Goal: Information Seeking & Learning: Understand process/instructions

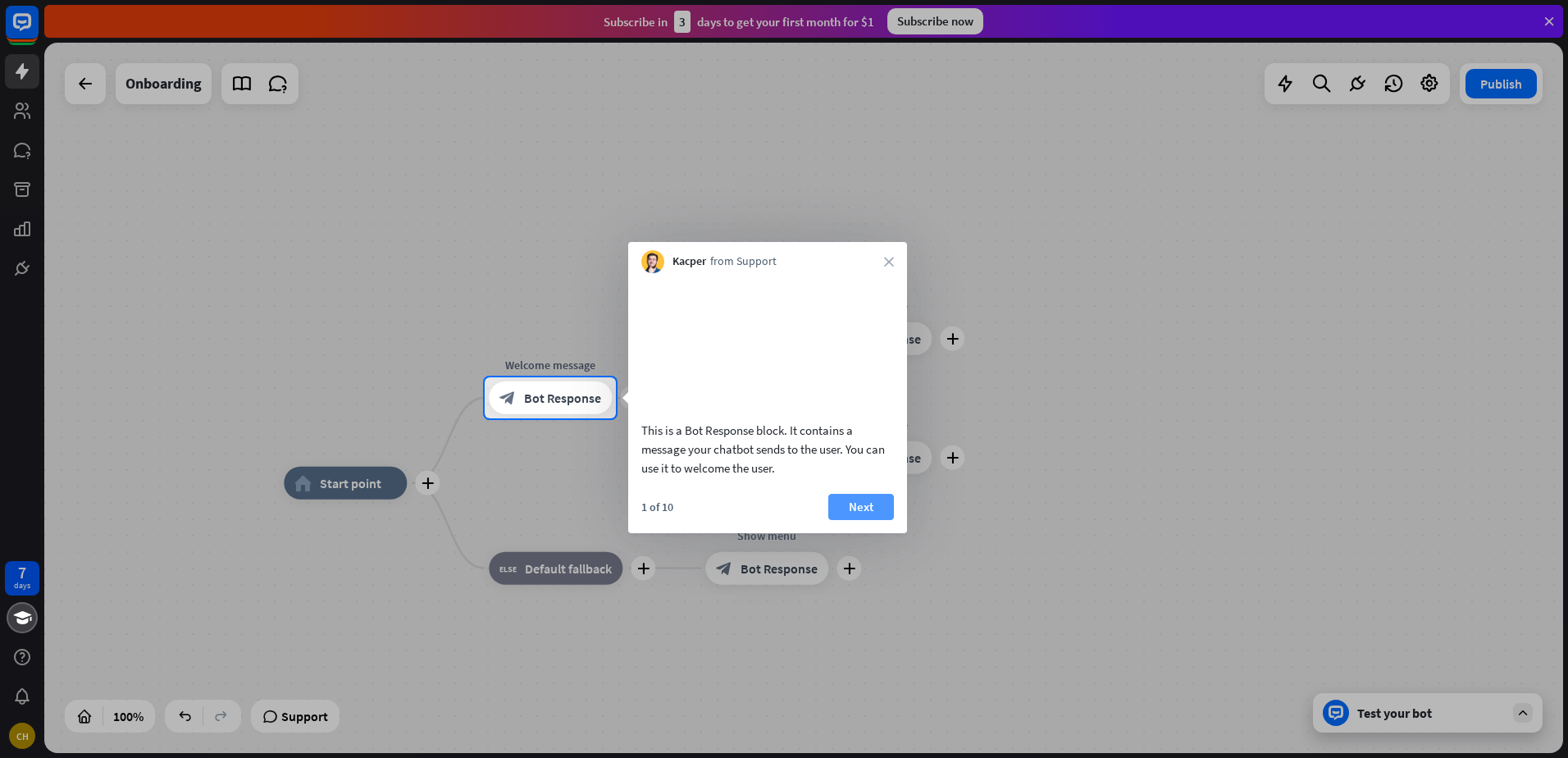
click at [863, 520] on button "Next" at bounding box center [861, 506] width 65 height 26
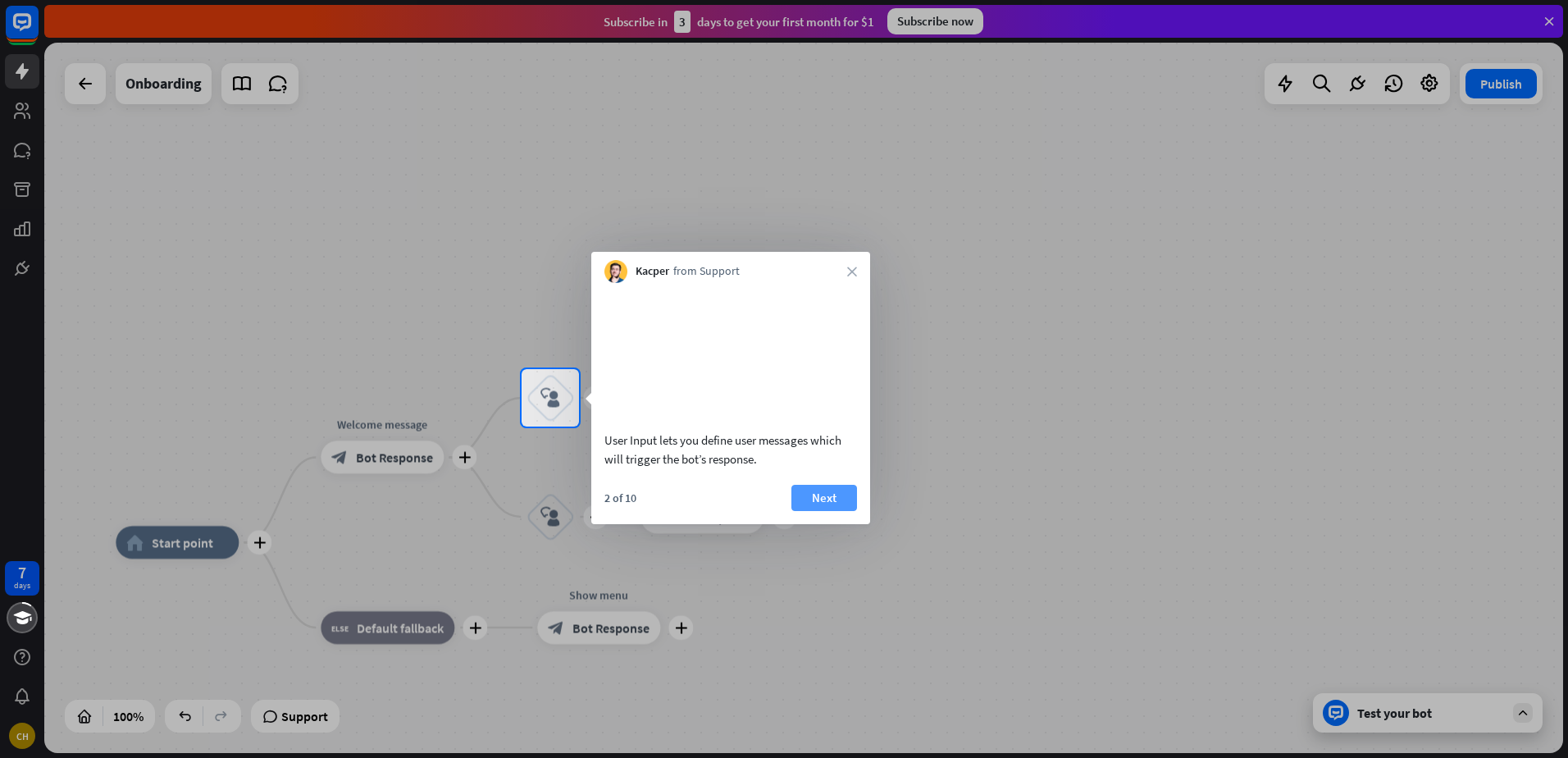
click at [828, 511] on button "Next" at bounding box center [824, 497] width 65 height 26
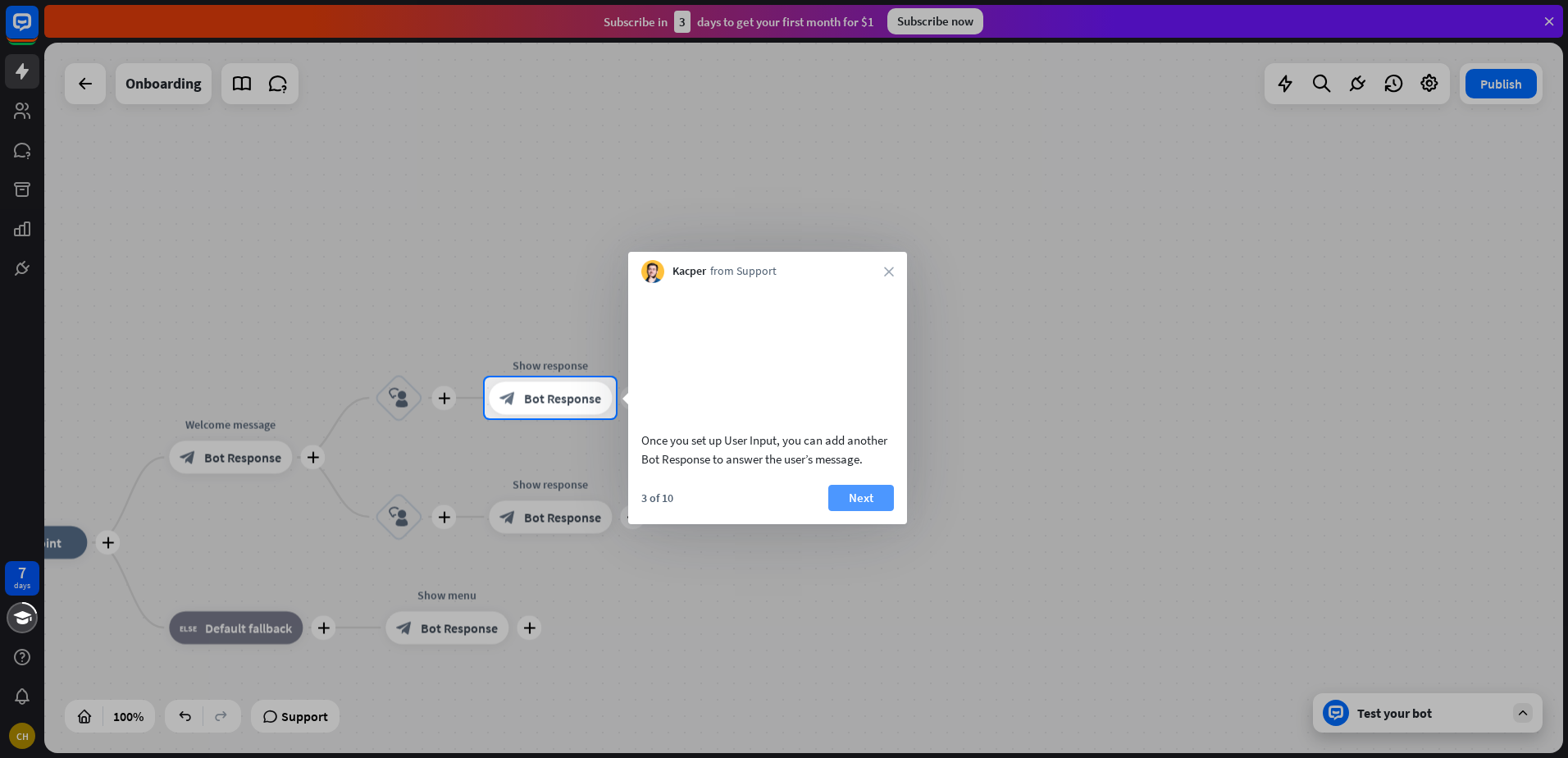
click at [846, 511] on button "Next" at bounding box center [861, 497] width 65 height 26
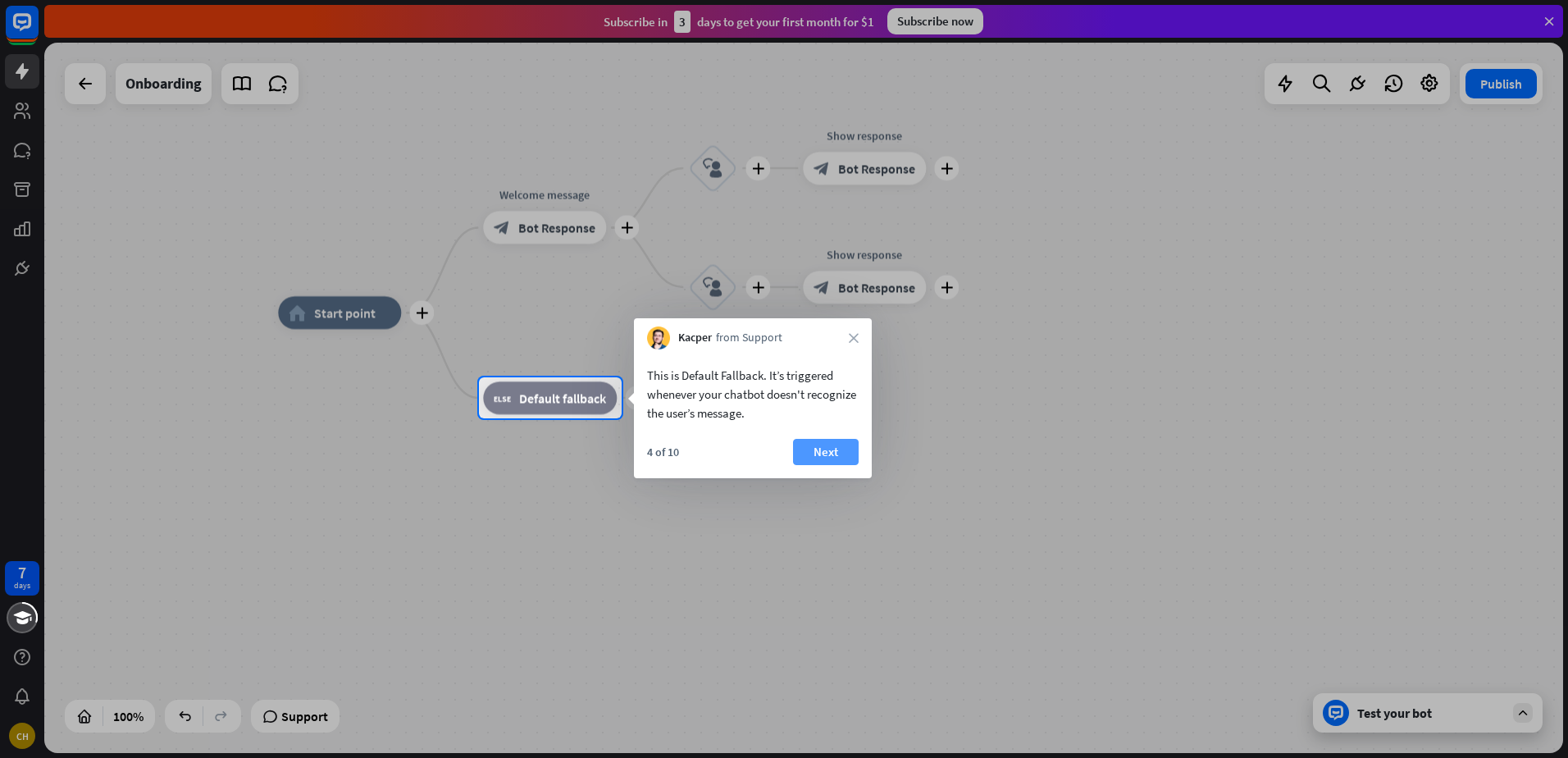
click at [828, 450] on button "Next" at bounding box center [826, 452] width 65 height 26
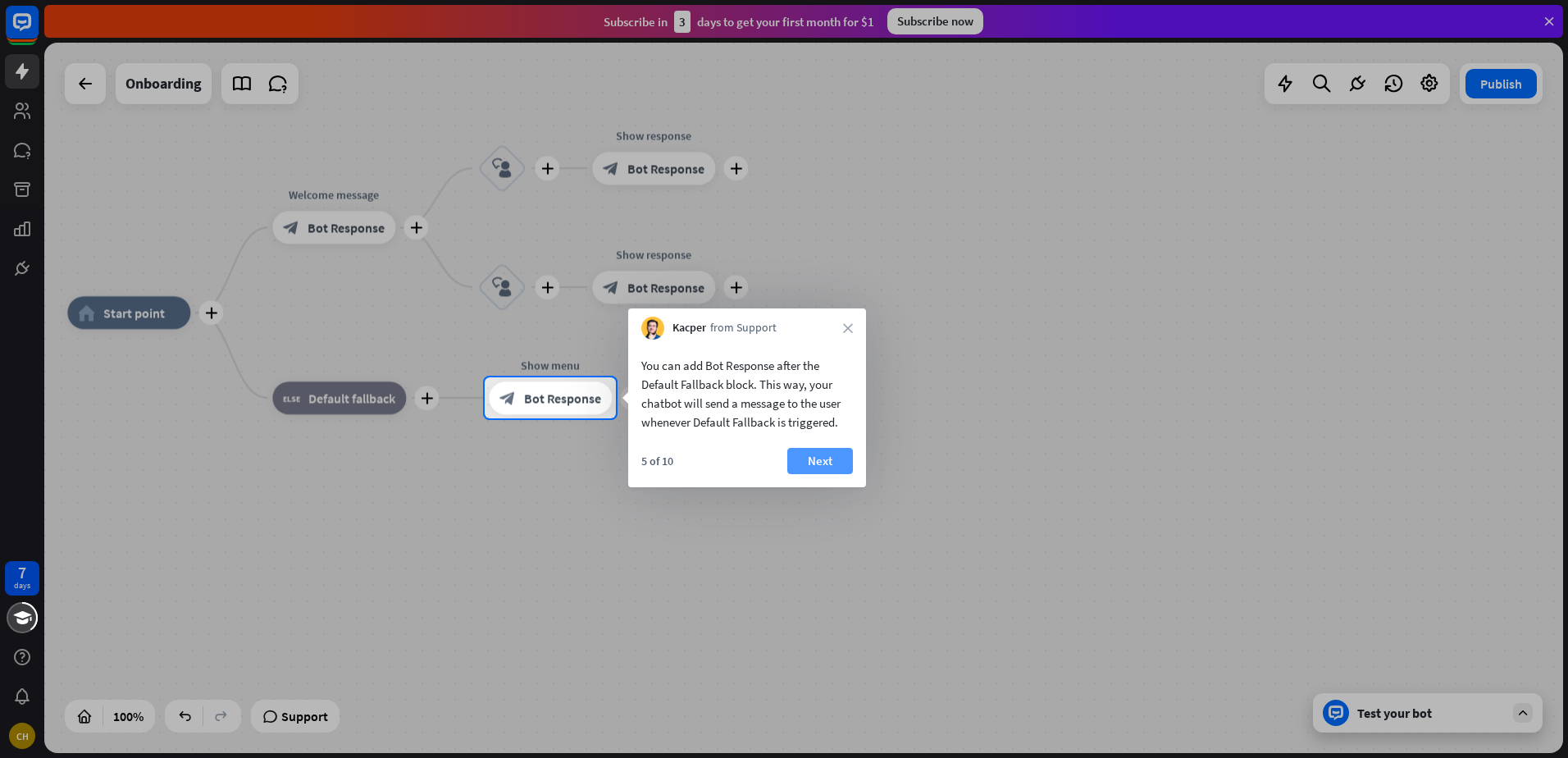
click at [840, 457] on button "Next" at bounding box center [820, 460] width 65 height 26
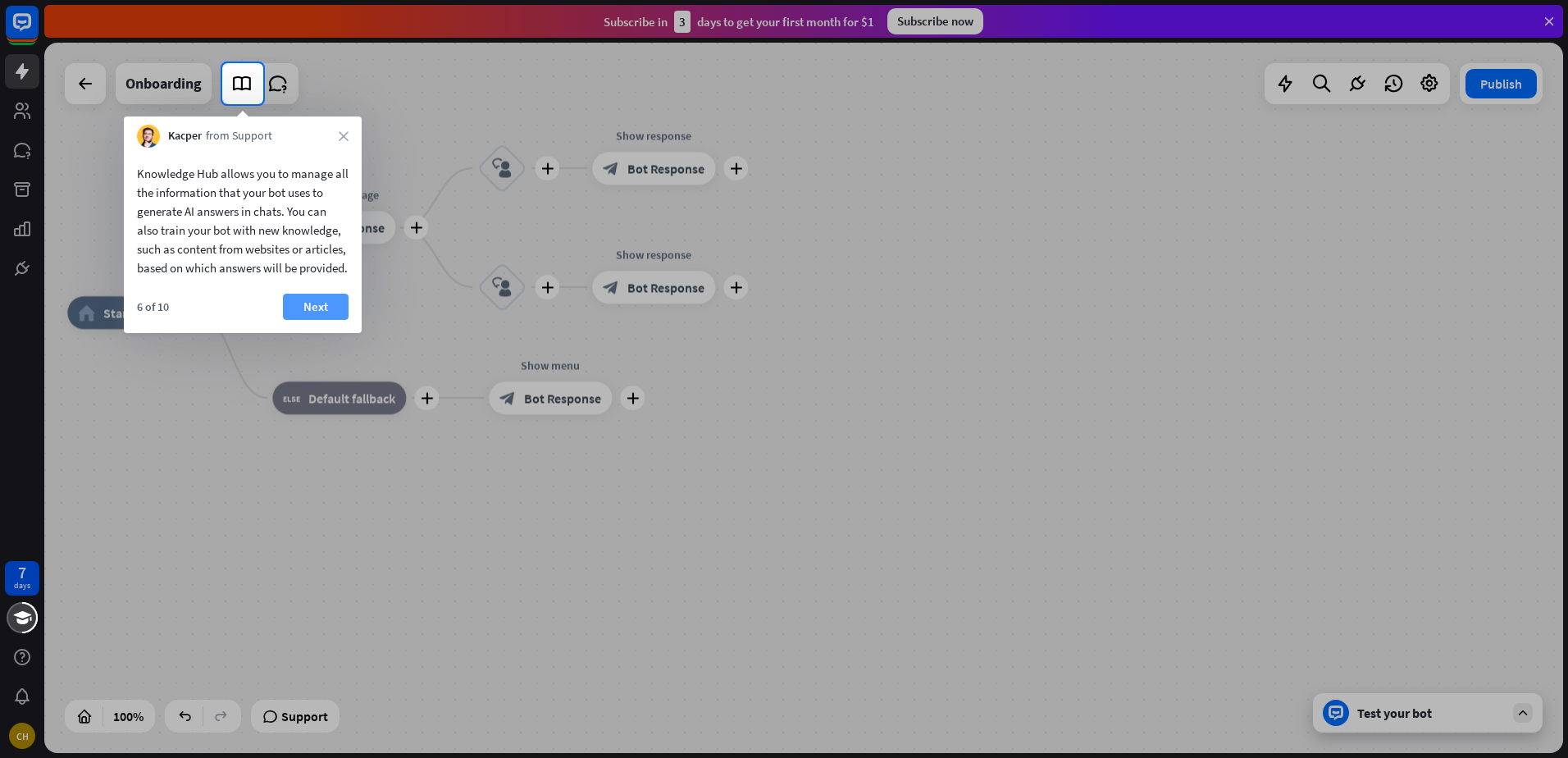
click at [324, 320] on button "Next" at bounding box center [316, 306] width 65 height 26
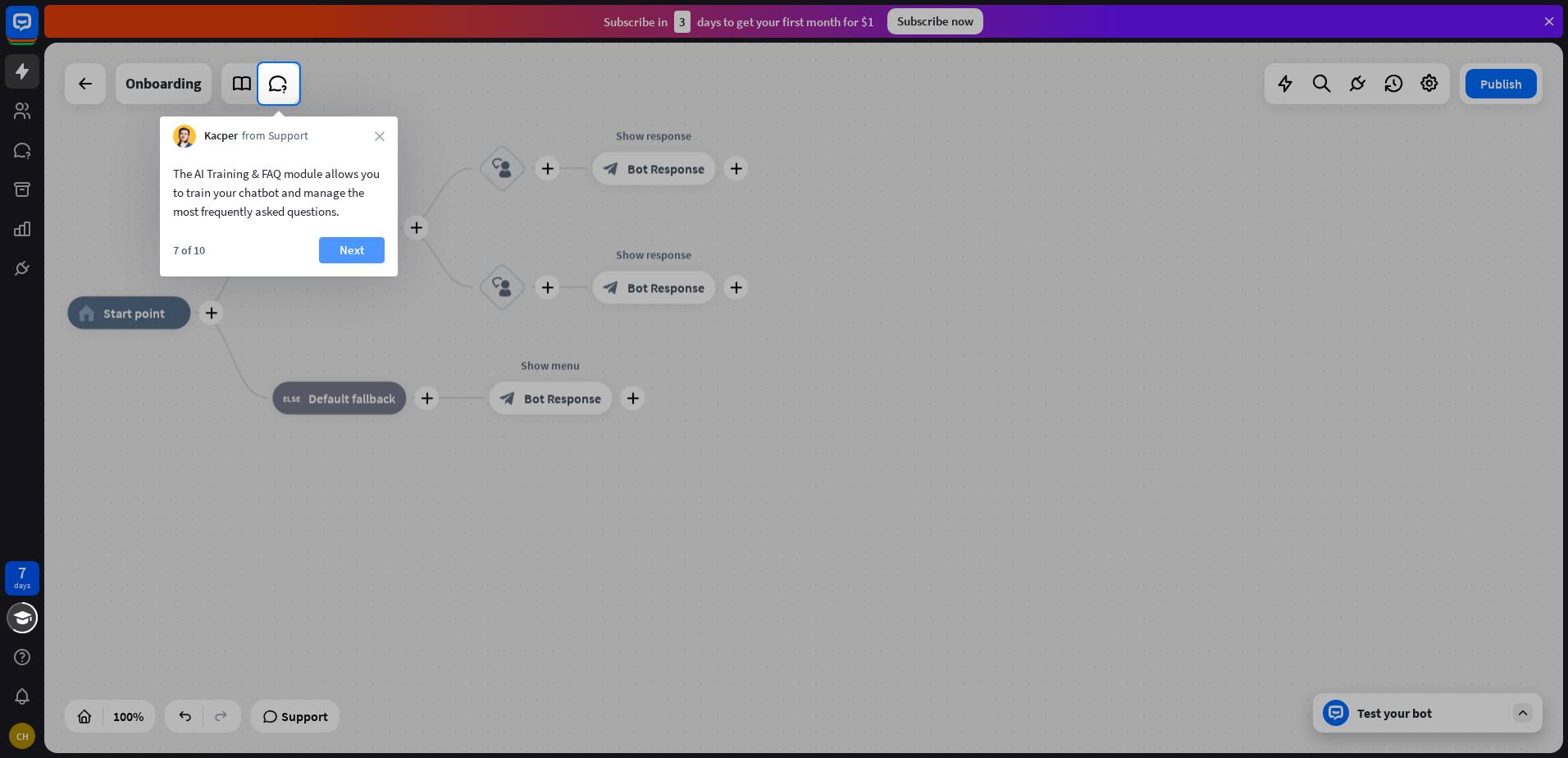
click at [340, 252] on button "Next" at bounding box center [352, 249] width 65 height 26
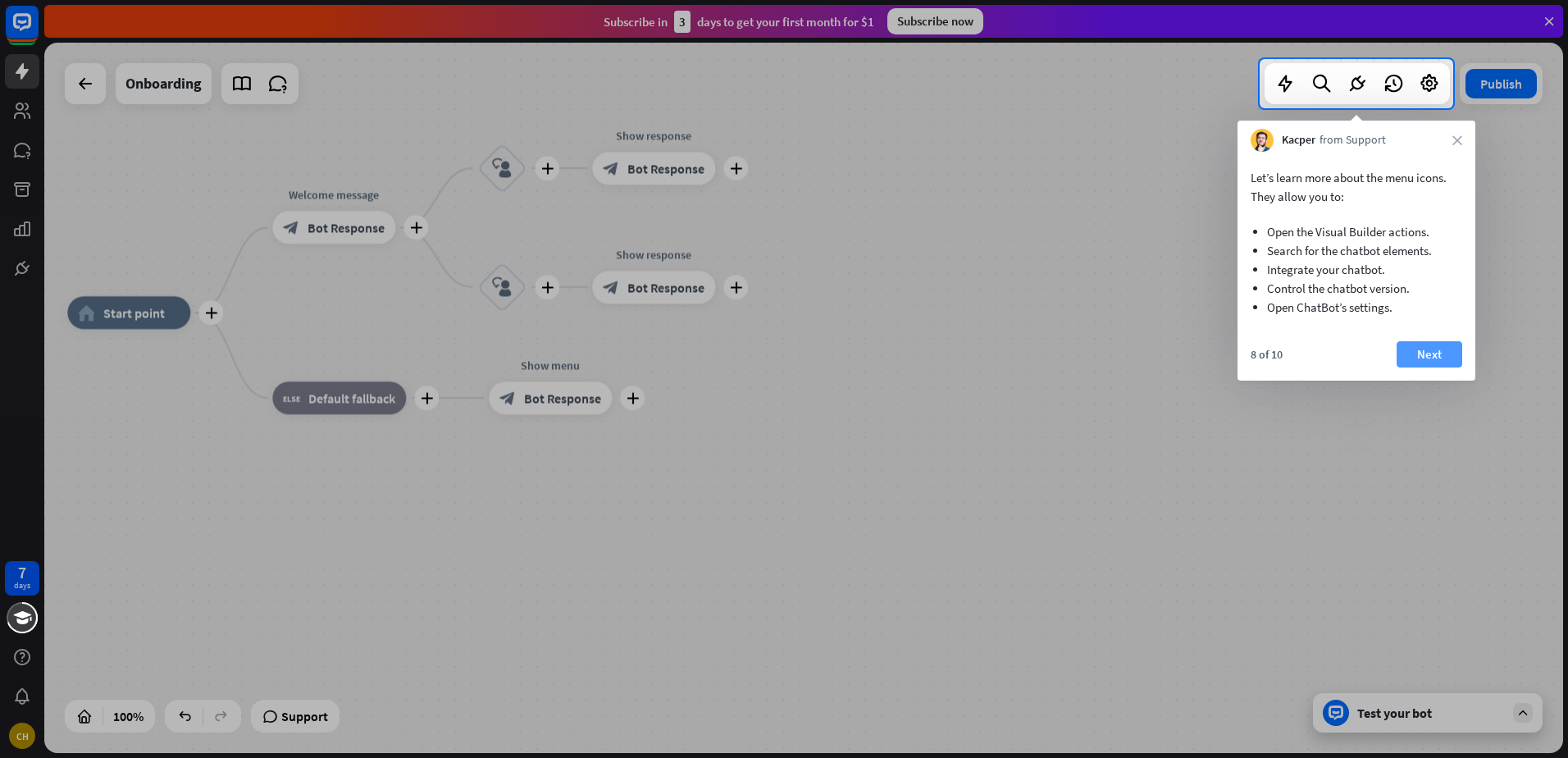
click at [1440, 355] on button "Next" at bounding box center [1429, 353] width 65 height 26
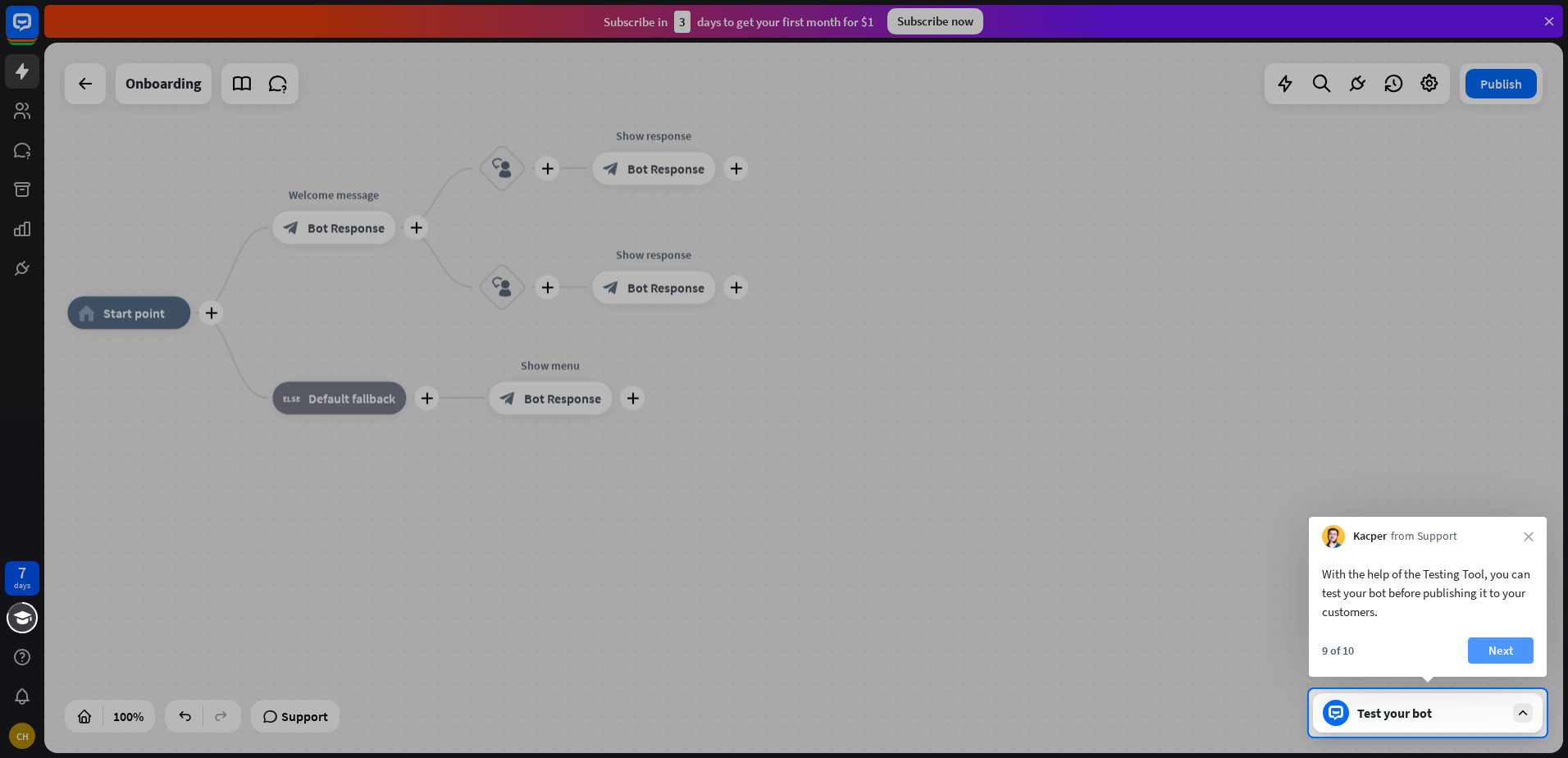
click at [1504, 648] on button "Next" at bounding box center [1501, 650] width 65 height 26
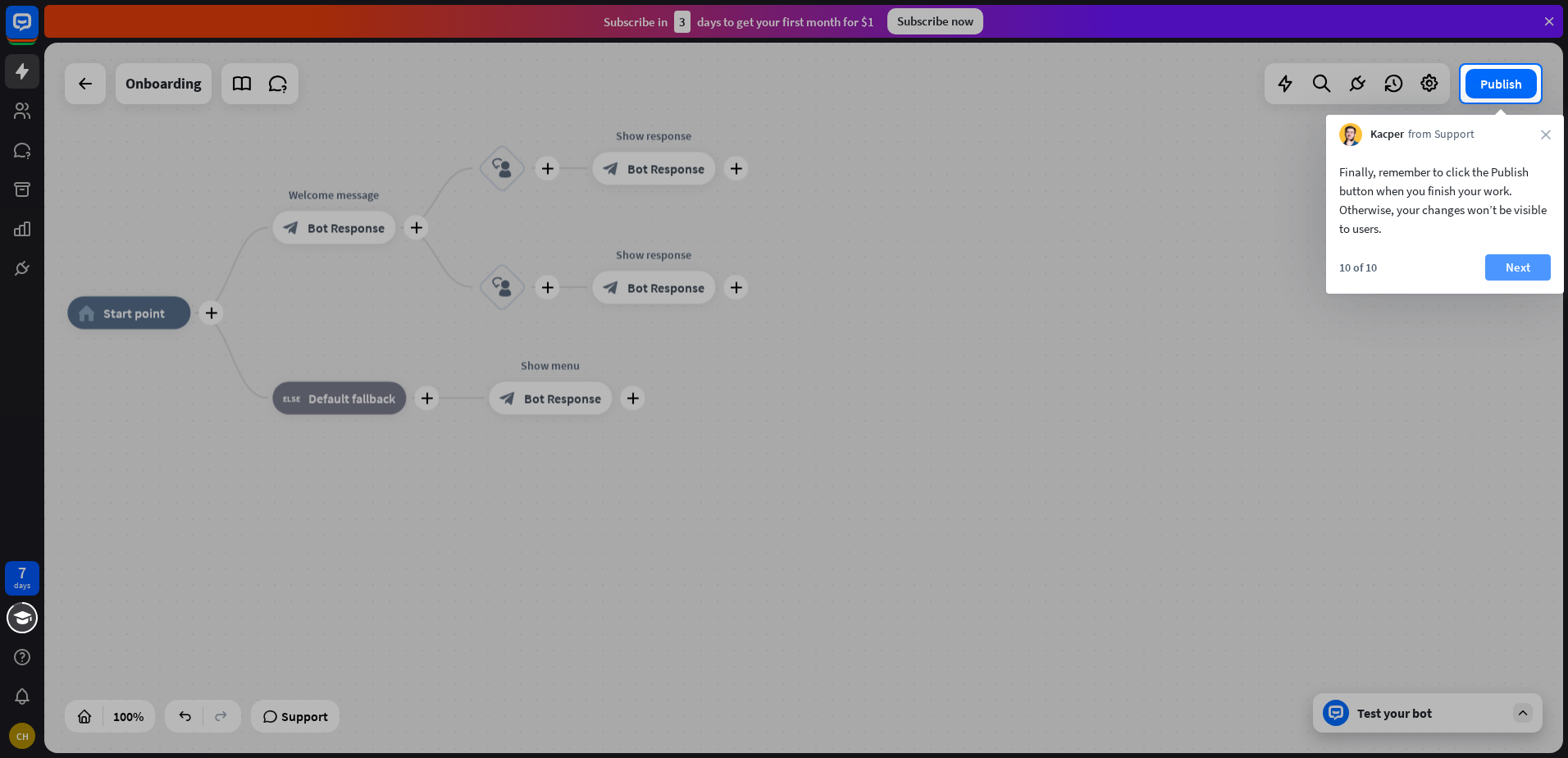
click at [1522, 266] on button "Next" at bounding box center [1518, 267] width 65 height 26
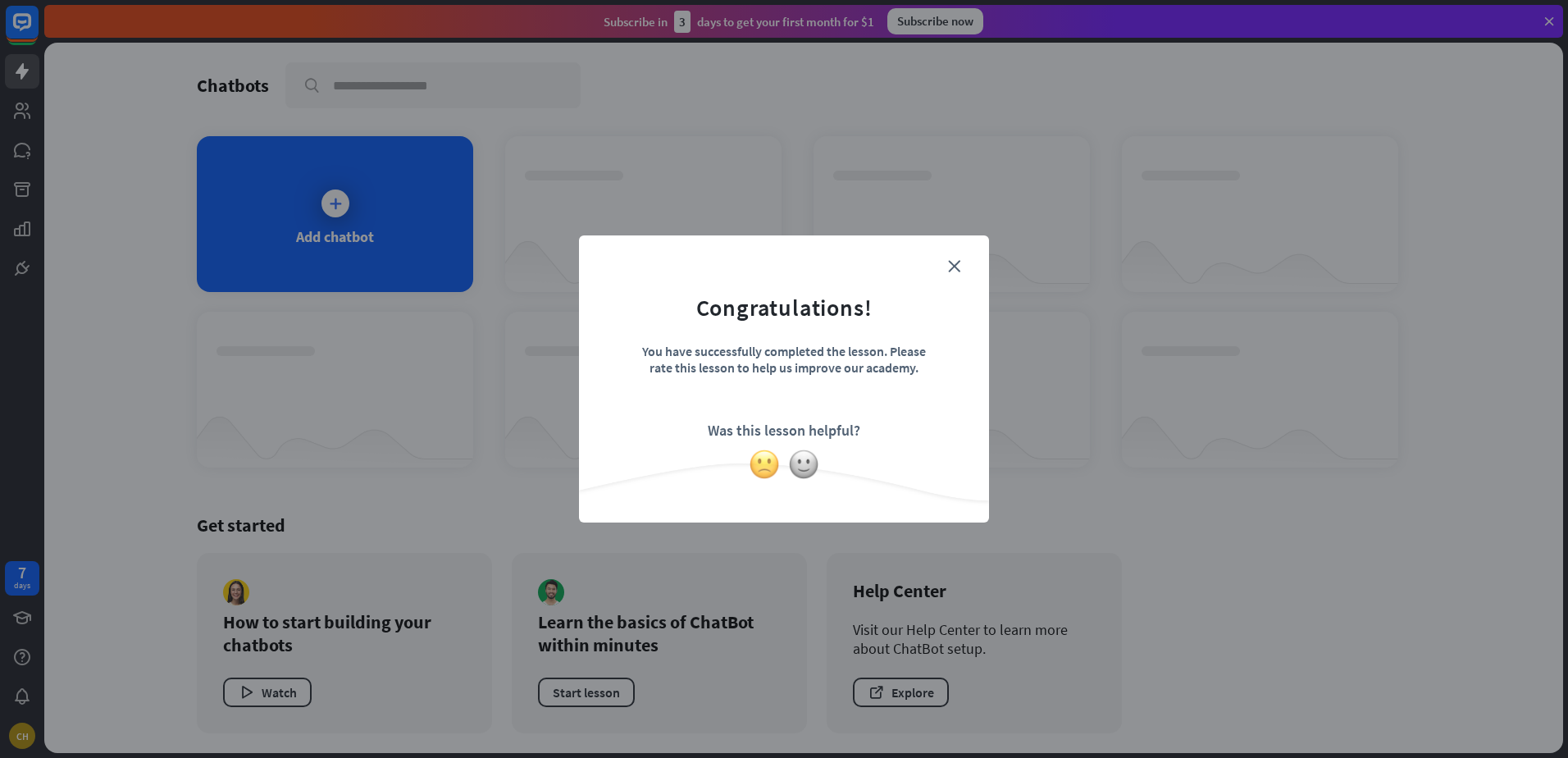
click at [760, 466] on img at bounding box center [764, 463] width 31 height 31
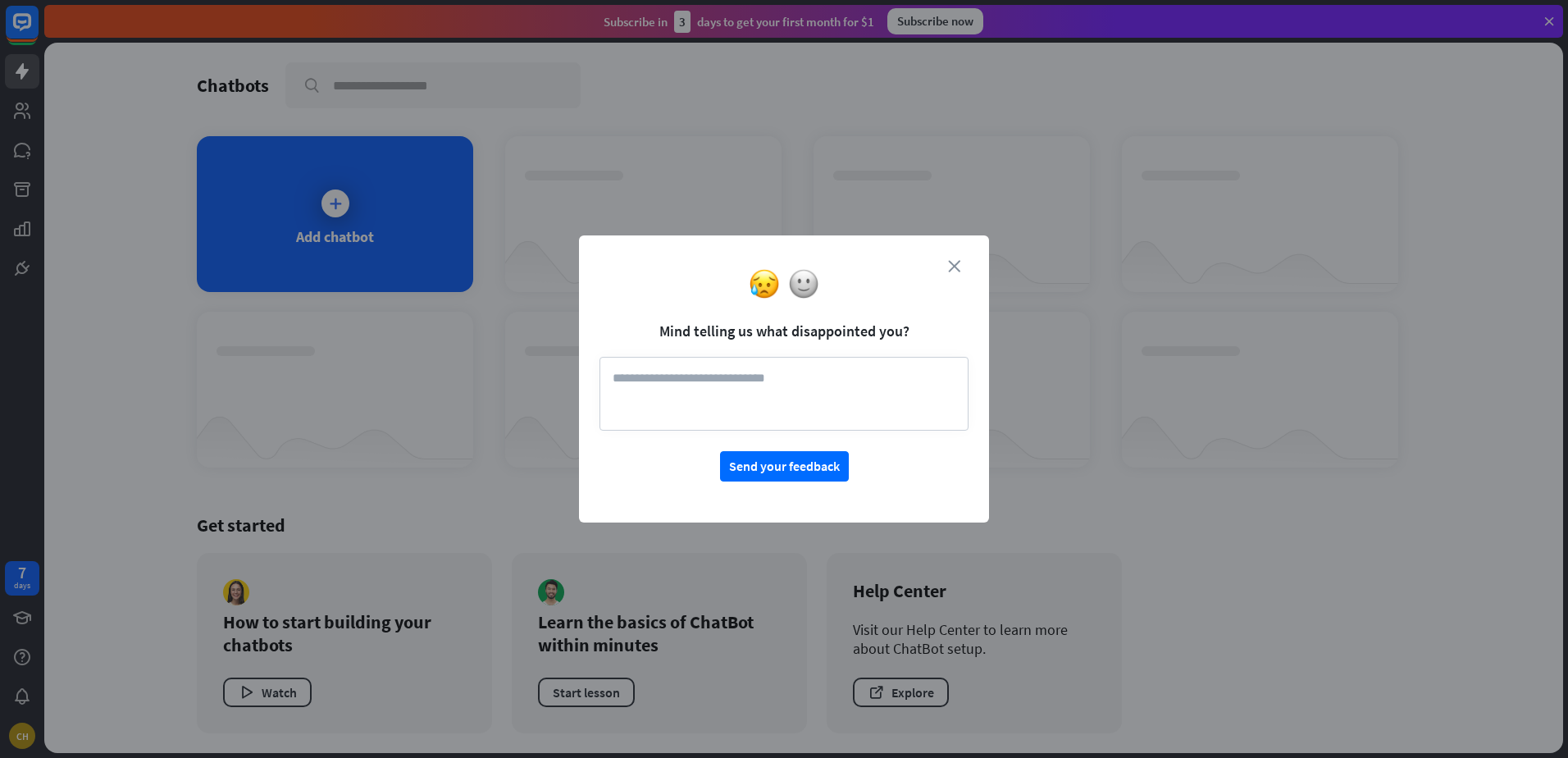
click at [950, 266] on icon "close" at bounding box center [954, 266] width 13 height 13
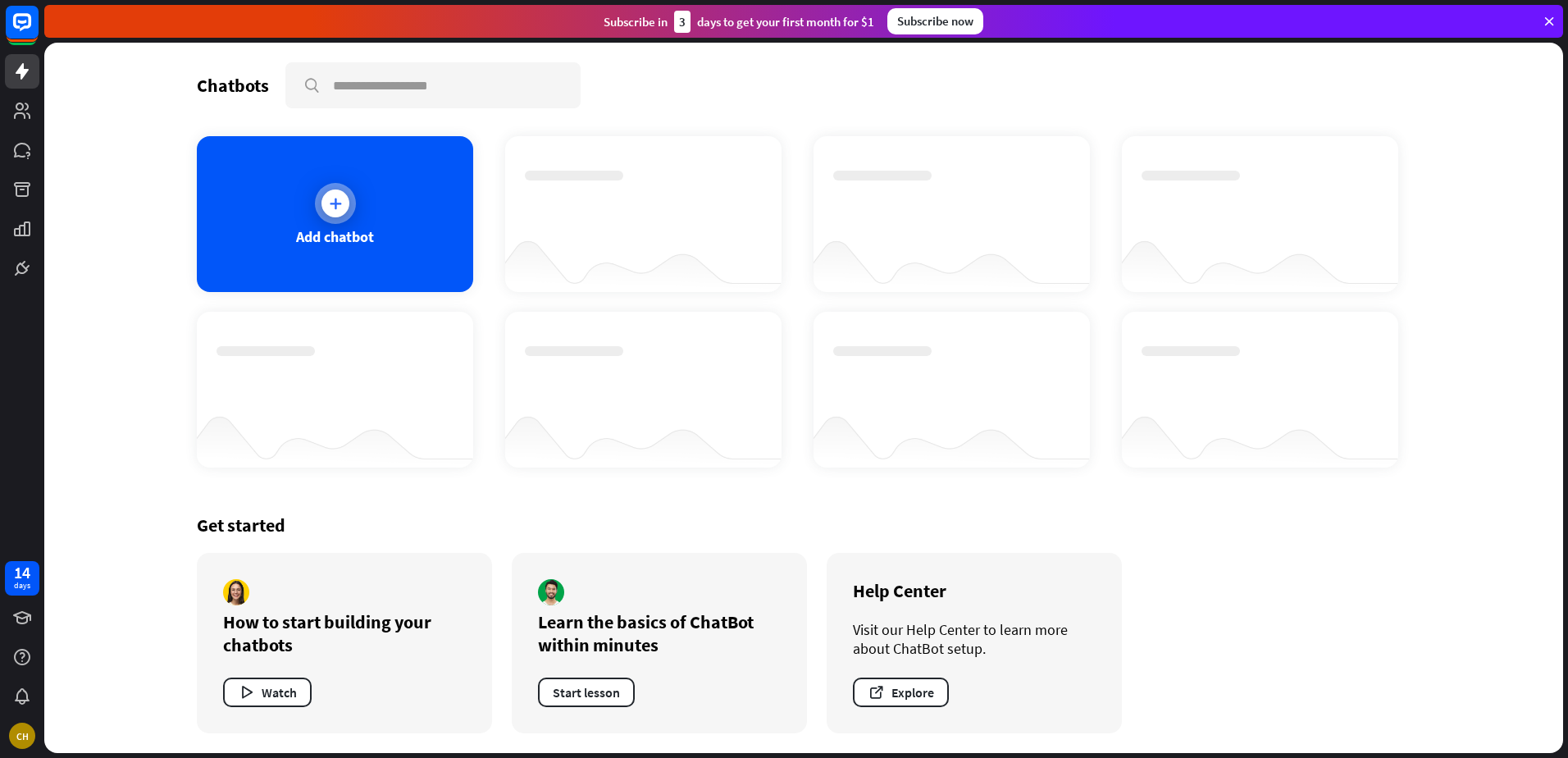
click at [332, 226] on div "Add chatbot" at bounding box center [334, 214] width 276 height 156
